Goal: Find specific page/section: Find specific page/section

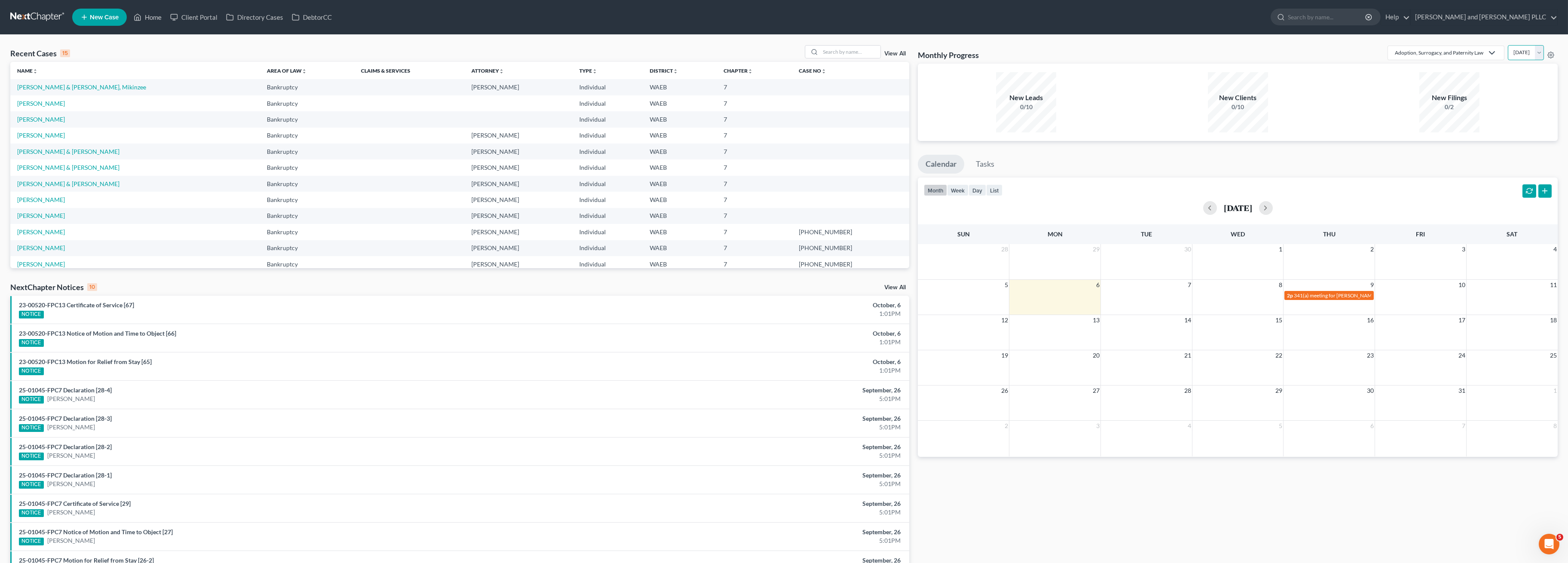
drag, startPoint x: 1529, startPoint y: 53, endPoint x: 1530, endPoint y: 59, distance: 6.1
click at [787, 53] on select "[DATE] [DATE] [DATE] [DATE] [DATE] [DATE] [DATE] [DATE] [DATE] [DATE] [DATE] [D…" at bounding box center [1525, 52] width 36 height 15
click at [787, 45] on select "[DATE] [DATE] [DATE] [DATE] [DATE] [DATE] [DATE] [DATE] [DATE] [DATE] [DATE] [D…" at bounding box center [1525, 52] width 36 height 15
click at [787, 52] on div "Adoption, Surrogacy, and Paternity Law" at bounding box center [1439, 52] width 88 height 7
click at [787, 91] on div "Bankruptcy" at bounding box center [1446, 91] width 100 height 9
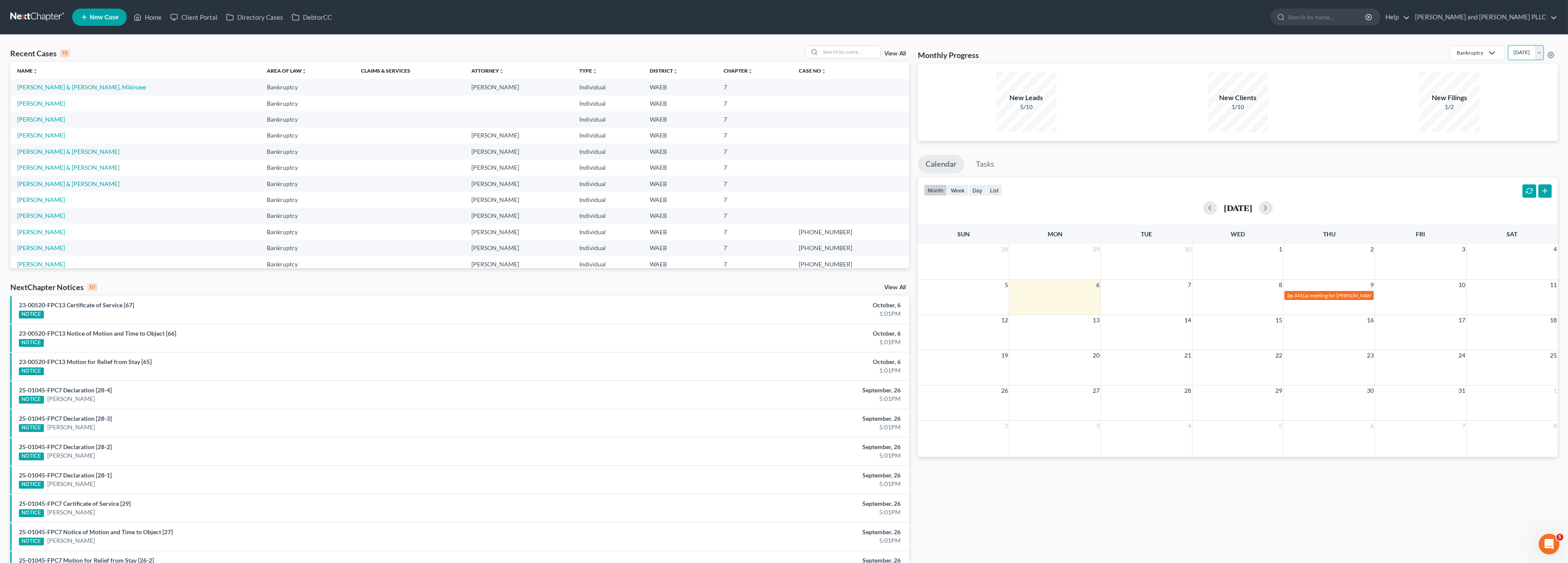
click at [787, 51] on select "[DATE] [DATE] [DATE] [DATE] [DATE] [DATE] [DATE] [DATE] [DATE] [DATE] [DATE] [D…" at bounding box center [1525, 52] width 36 height 15
click at [787, 45] on select "[DATE] [DATE] [DATE] [DATE] [DATE] [DATE] [DATE] [DATE] [DATE] [DATE] [DATE] [D…" at bounding box center [1525, 52] width 36 height 15
click at [787, 59] on select "[DATE] [DATE] [DATE] [DATE] [DATE] [DATE] [DATE] [DATE] [DATE] [DATE] [DATE] [D…" at bounding box center [1525, 52] width 36 height 15
click at [787, 45] on select "[DATE] [DATE] [DATE] [DATE] [DATE] [DATE] [DATE] [DATE] [DATE] [DATE] [DATE] [D…" at bounding box center [1525, 52] width 36 height 15
click at [787, 56] on select "[DATE] [DATE] [DATE] [DATE] [DATE] [DATE] [DATE] [DATE] [DATE] [DATE] [DATE] [D…" at bounding box center [1525, 52] width 36 height 15
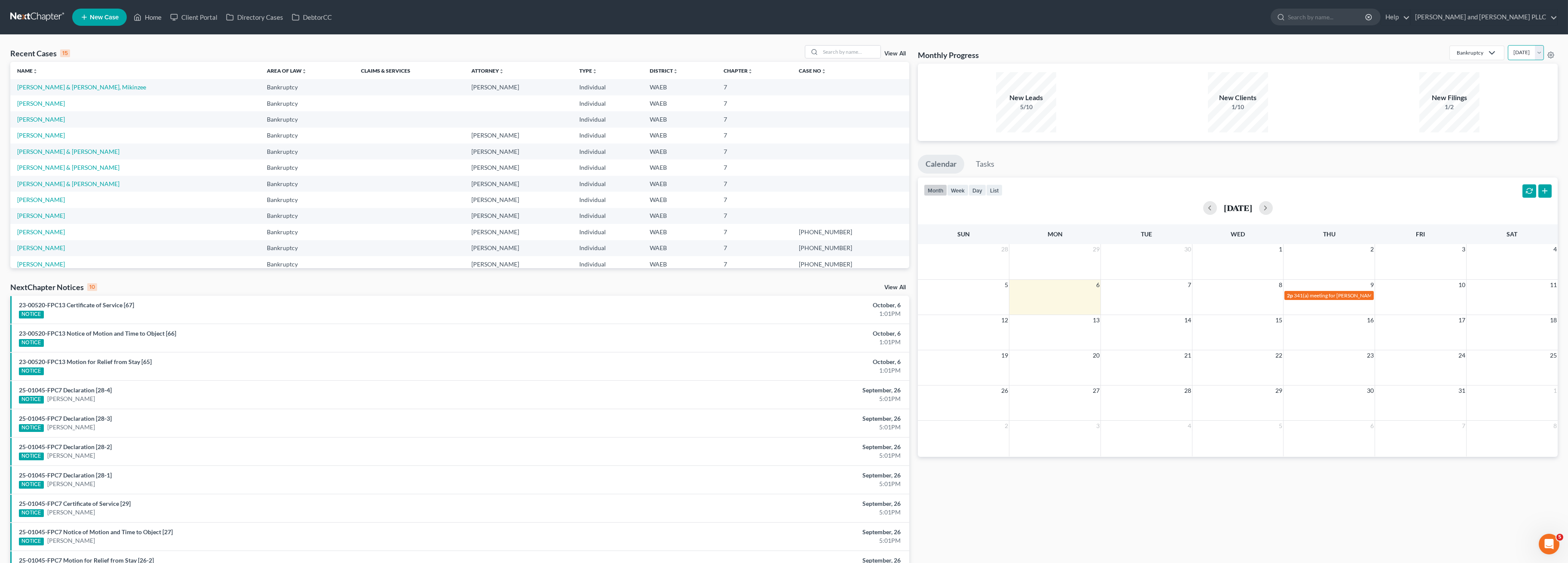
select select "0"
click at [787, 45] on select "[DATE] [DATE] [DATE] [DATE] [DATE] [DATE] [DATE] [DATE] [DATE] [DATE] [DATE] [D…" at bounding box center [1525, 52] width 36 height 15
click at [50, 87] on link "[PERSON_NAME] & [PERSON_NAME], Mikinzee" at bounding box center [82, 87] width 129 height 7
